Goal: Information Seeking & Learning: Learn about a topic

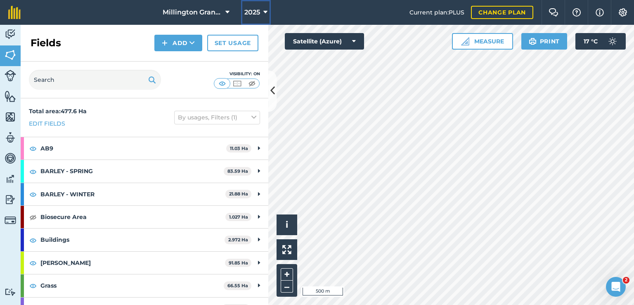
click at [257, 11] on span "2025" at bounding box center [252, 12] width 16 height 10
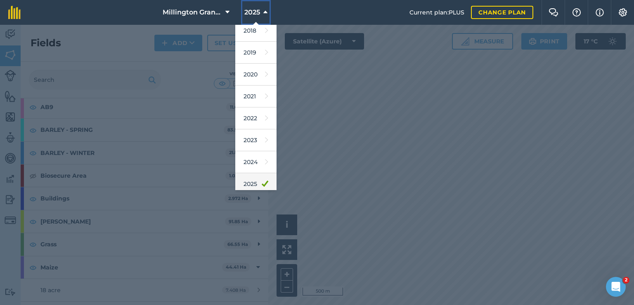
scroll to position [41, 0]
click at [265, 185] on icon at bounding box center [266, 191] width 3 height 12
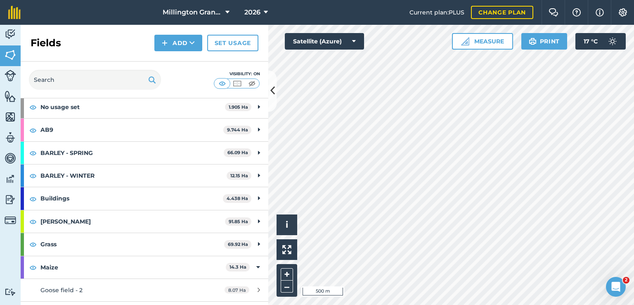
scroll to position [64, 0]
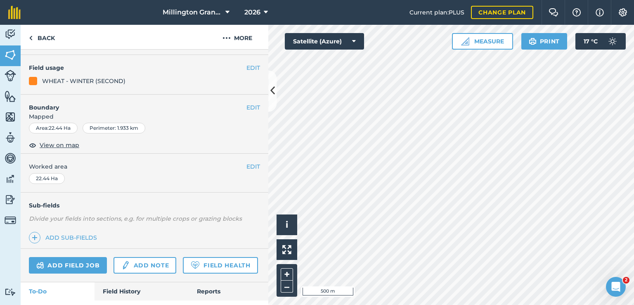
scroll to position [146, 0]
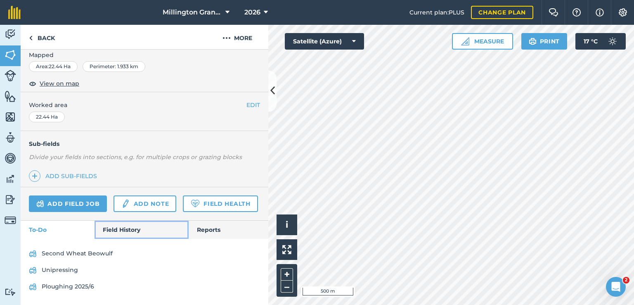
click at [111, 224] on link "Field History" at bounding box center [142, 229] width 94 height 18
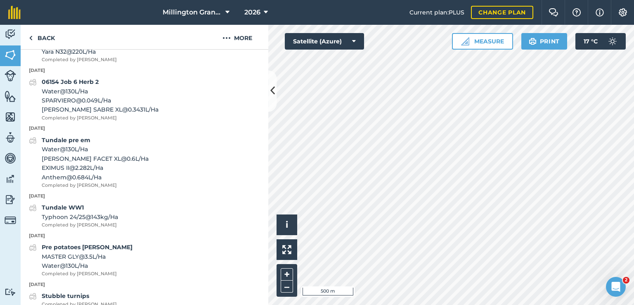
scroll to position [889, 0]
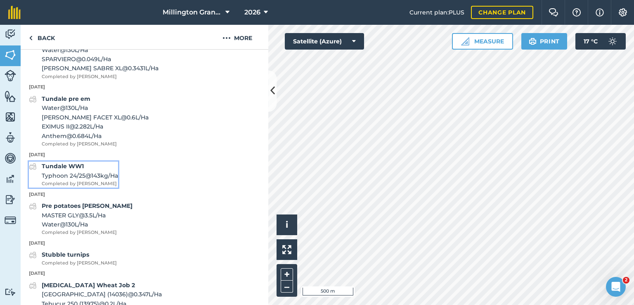
click at [104, 187] on div "Tundale WW1 Typhoon 24/25 @ 143 kg / Ha Completed by [PERSON_NAME]" at bounding box center [80, 174] width 76 height 26
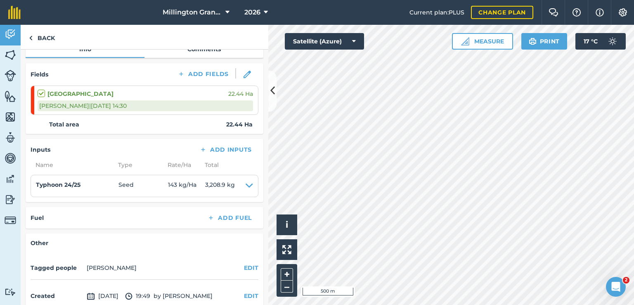
scroll to position [124, 0]
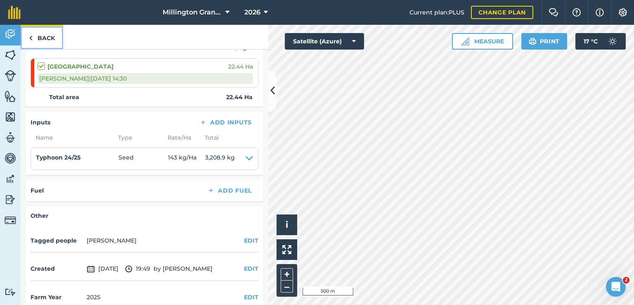
click at [33, 35] on link "Back" at bounding box center [42, 37] width 43 height 24
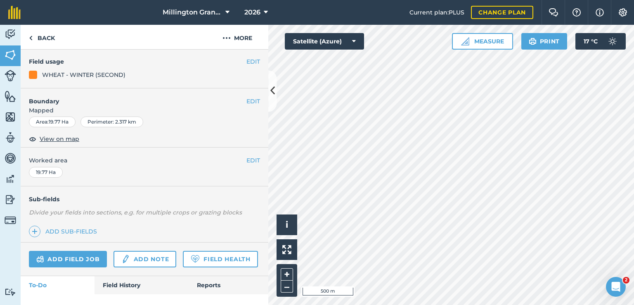
scroll to position [146, 0]
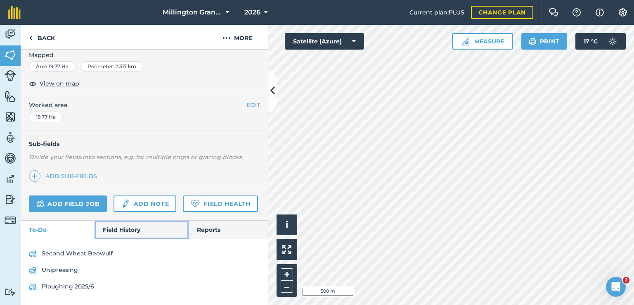
click at [124, 230] on link "Field History" at bounding box center [142, 229] width 94 height 18
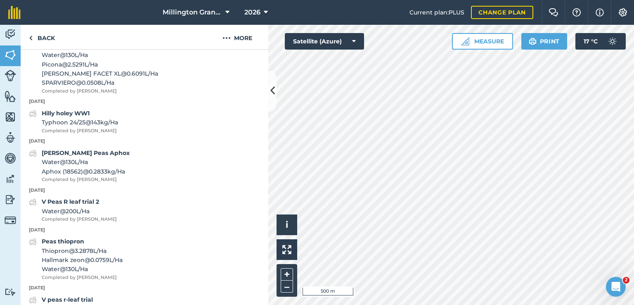
scroll to position [889, 0]
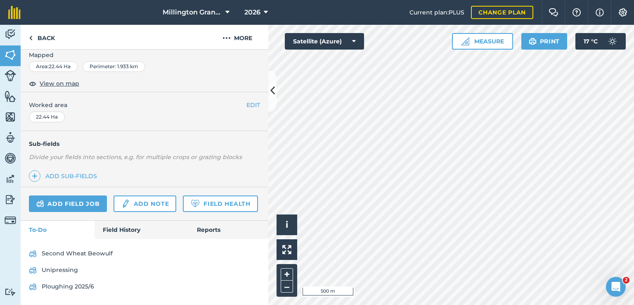
scroll to position [146, 0]
click at [125, 232] on link "Field History" at bounding box center [142, 229] width 94 height 18
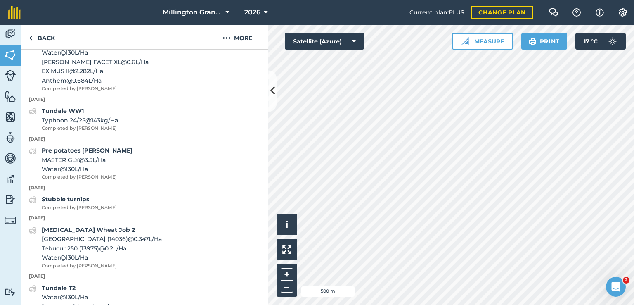
scroll to position [931, 0]
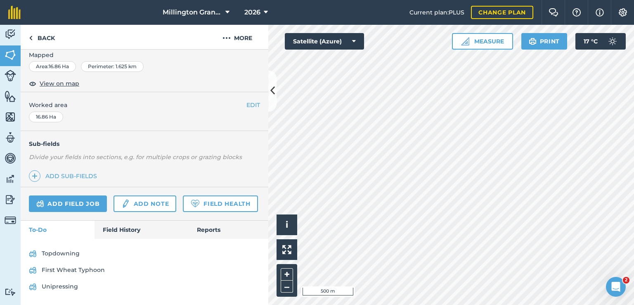
scroll to position [146, 0]
click at [253, 8] on span "2026" at bounding box center [252, 12] width 16 height 10
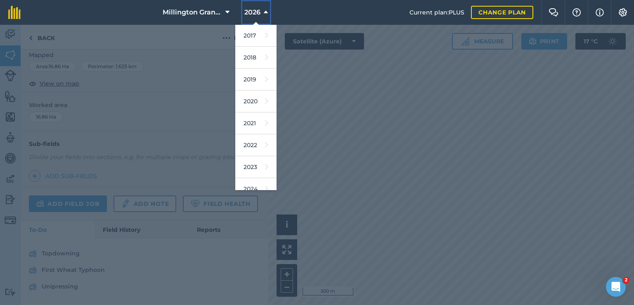
click at [253, 8] on span "2026" at bounding box center [252, 12] width 16 height 10
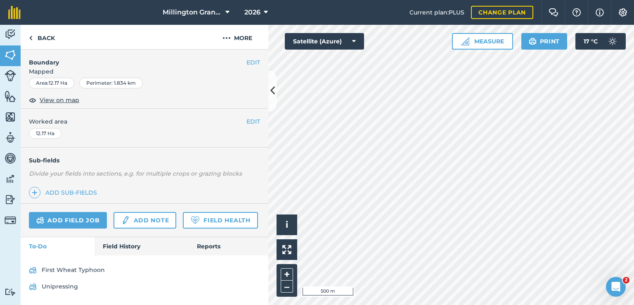
scroll to position [130, 0]
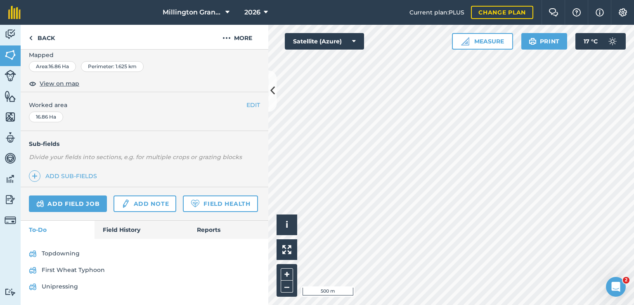
scroll to position [146, 0]
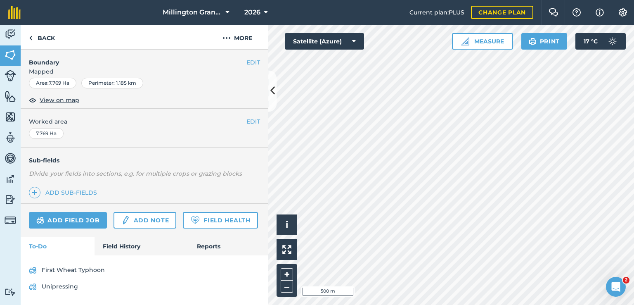
scroll to position [140, 0]
click at [285, 253] on div "Hello i © 2025 TomTom, Microsoft 500 m + – Satellite (Azure) Measure Print 17 °…" at bounding box center [451, 165] width 366 height 280
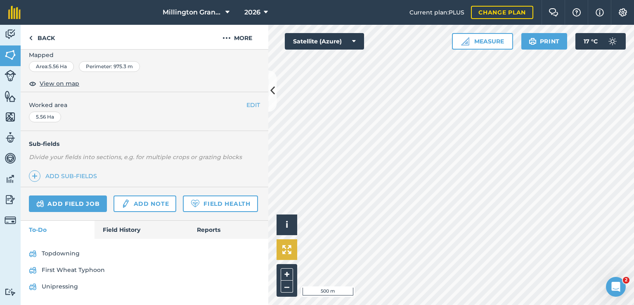
scroll to position [146, 0]
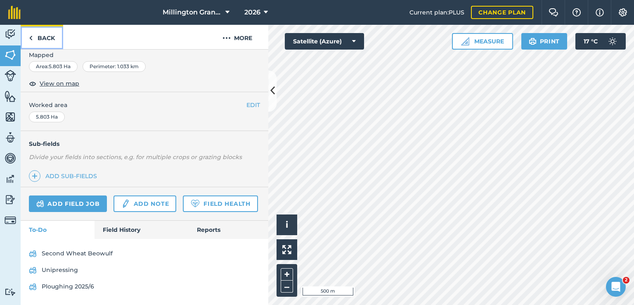
click at [37, 42] on link "Back" at bounding box center [42, 37] width 43 height 24
click at [12, 35] on img at bounding box center [11, 34] width 12 height 12
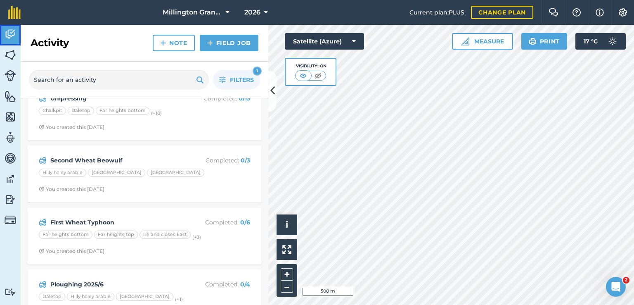
scroll to position [83, 0]
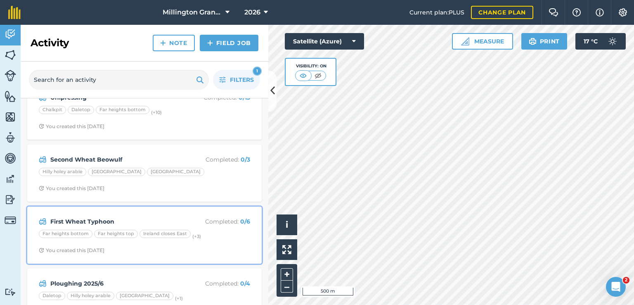
click at [137, 218] on strong "First Wheat Typhoon" at bounding box center [115, 221] width 131 height 9
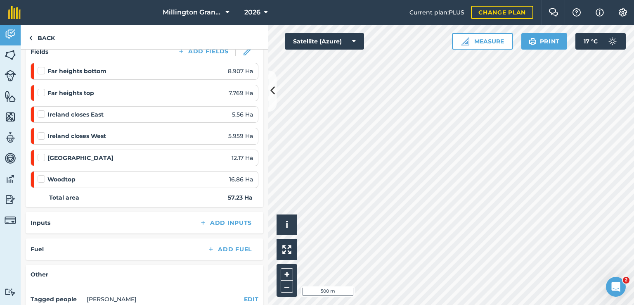
scroll to position [124, 0]
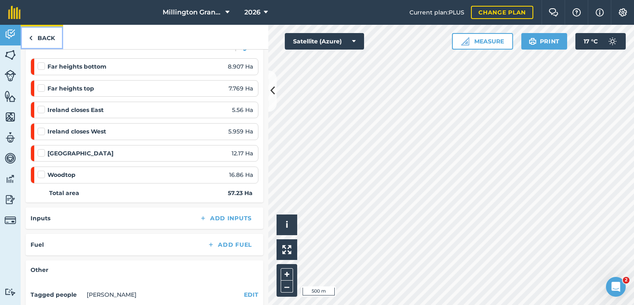
click at [42, 32] on link "Back" at bounding box center [42, 37] width 43 height 24
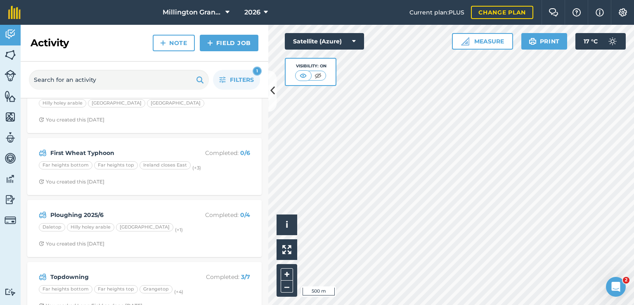
scroll to position [165, 0]
